Goal: Answer question/provide support: Share knowledge or assist other users

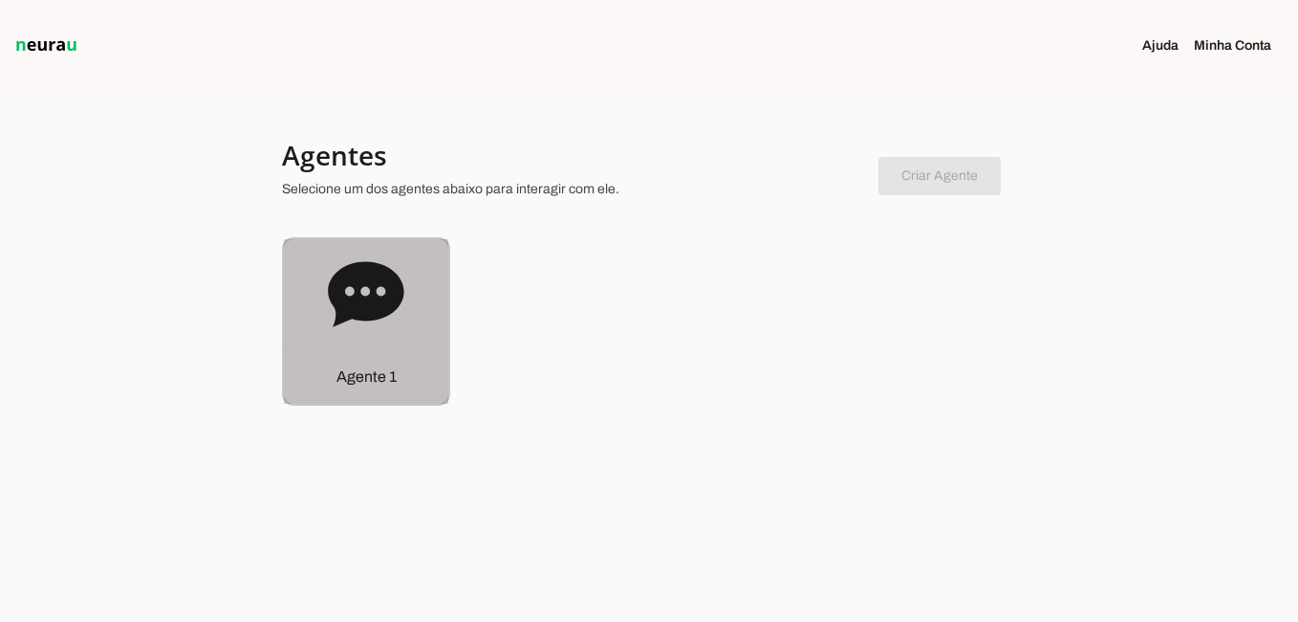
click at [414, 298] on div "Agente 1" at bounding box center [366, 321] width 164 height 164
